Goal: Navigation & Orientation: Find specific page/section

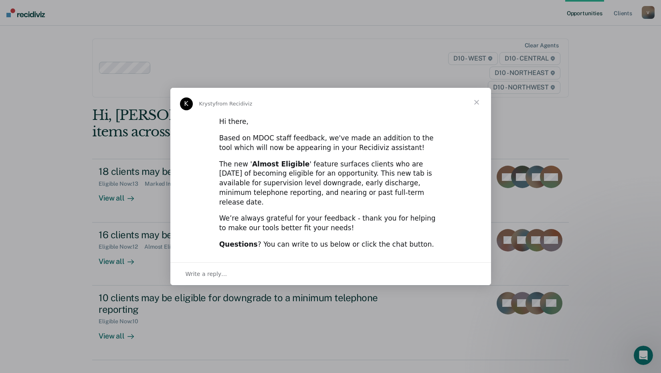
click at [476, 106] on span "Close" at bounding box center [476, 102] width 29 height 29
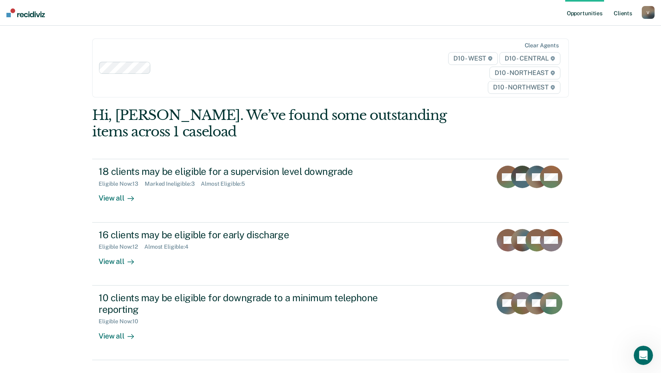
click at [624, 12] on link "Client s" at bounding box center [623, 13] width 22 height 26
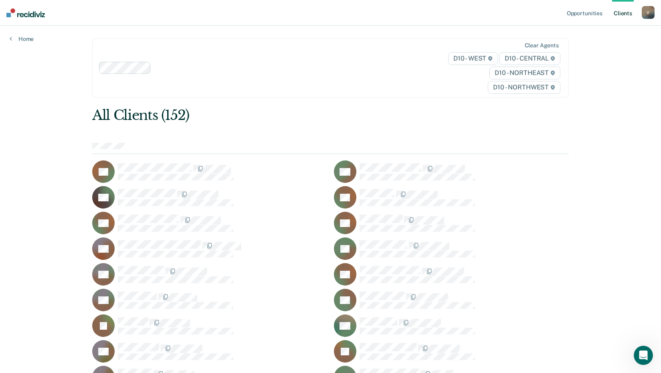
click at [647, 12] on div "V" at bounding box center [648, 12] width 13 height 13
click at [624, 12] on link "Client s" at bounding box center [623, 13] width 22 height 26
click at [580, 10] on link "Opportunities" at bounding box center [585, 13] width 39 height 26
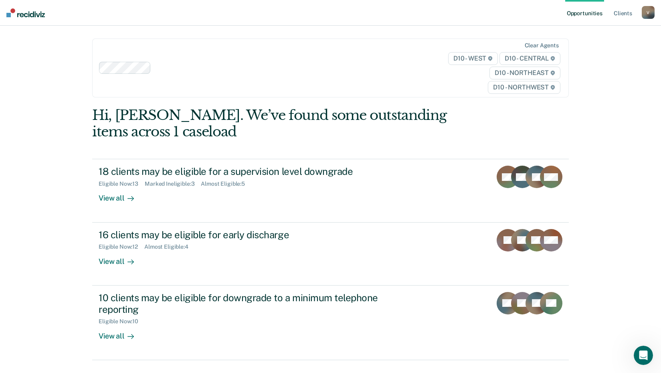
click at [22, 14] on img at bounding box center [25, 12] width 39 height 9
